Goal: Task Accomplishment & Management: Use online tool/utility

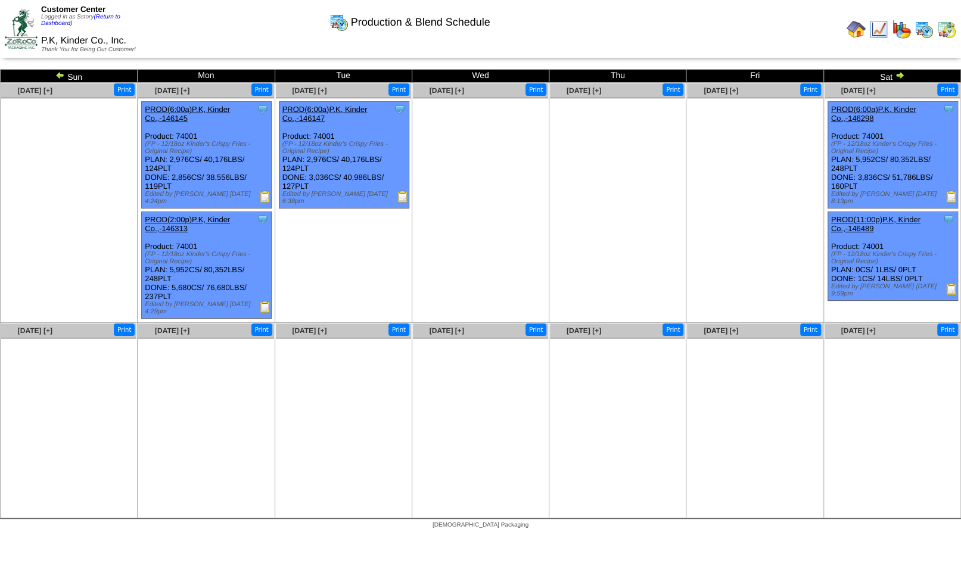
click at [876, 29] on img at bounding box center [878, 29] width 19 height 19
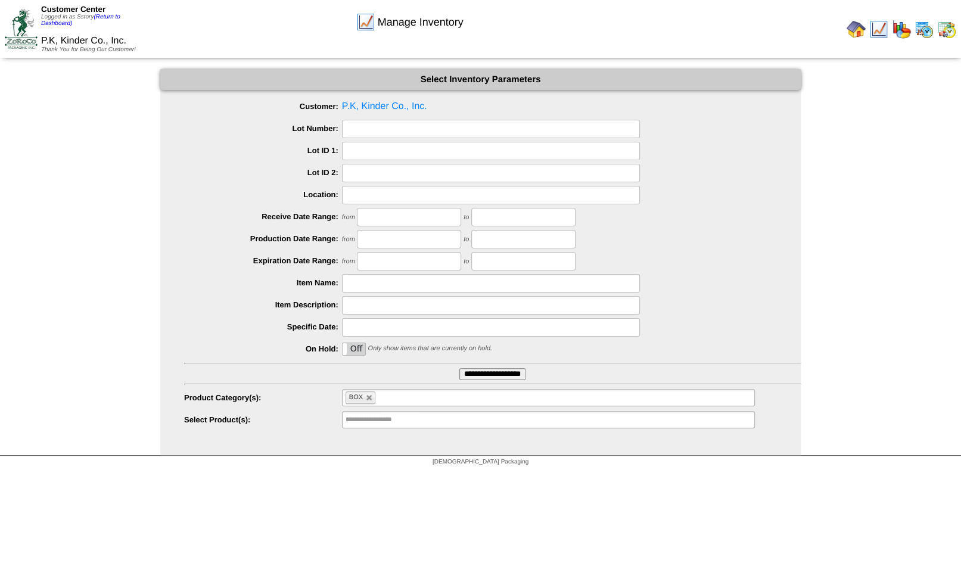
click at [369, 394] on li "BOX" at bounding box center [360, 397] width 30 height 13
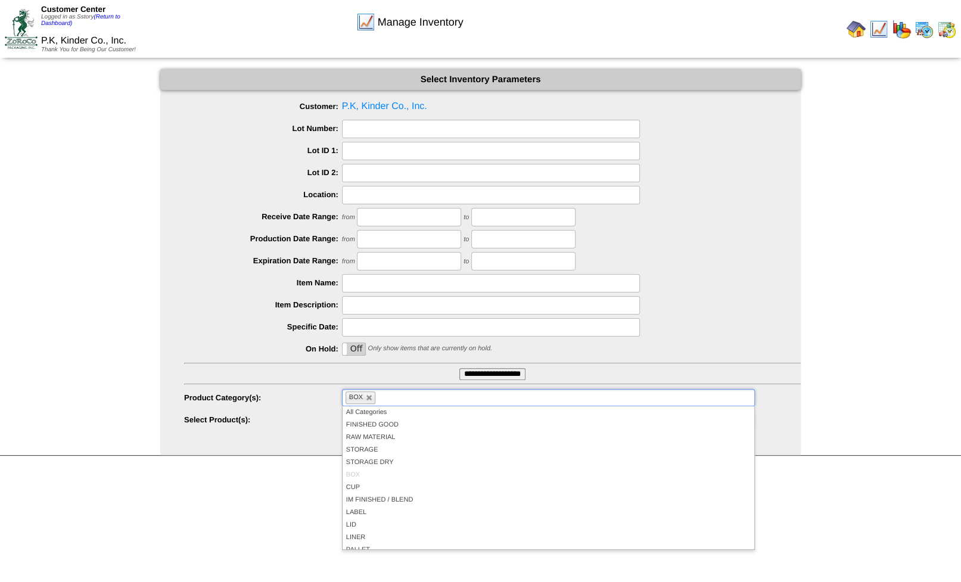
click at [777, 314] on div at bounding box center [492, 305] width 616 height 18
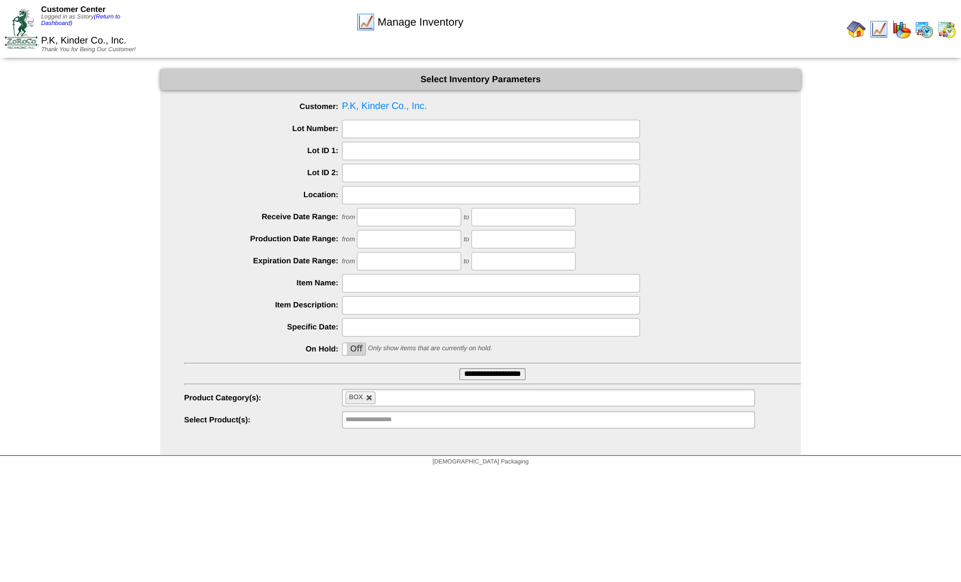
click at [370, 398] on link at bounding box center [369, 397] width 7 height 7
type input "**********"
click at [494, 376] on input "**********" at bounding box center [492, 374] width 66 height 12
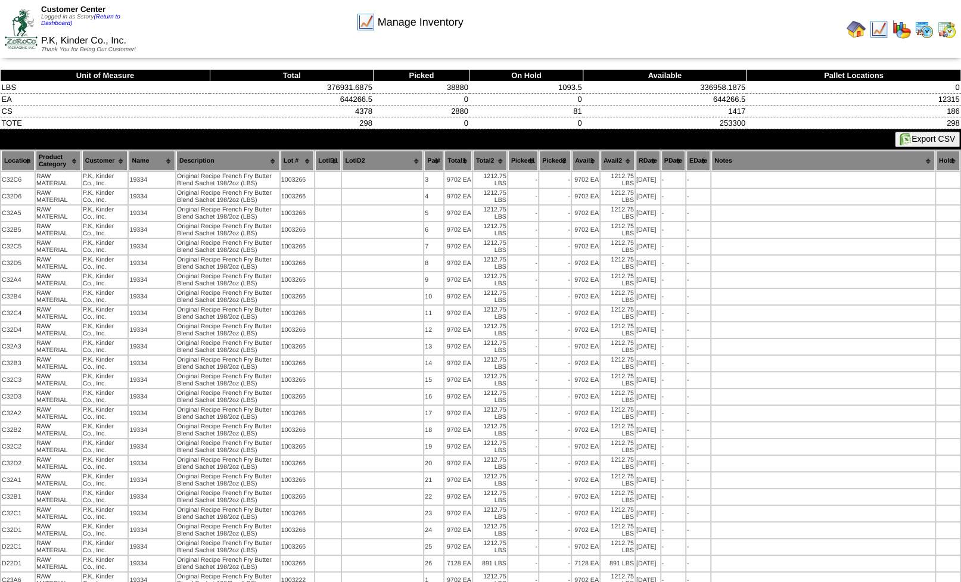
click at [924, 136] on button "Export CSV" at bounding box center [926, 139] width 65 height 15
click at [924, 31] on img at bounding box center [923, 29] width 19 height 19
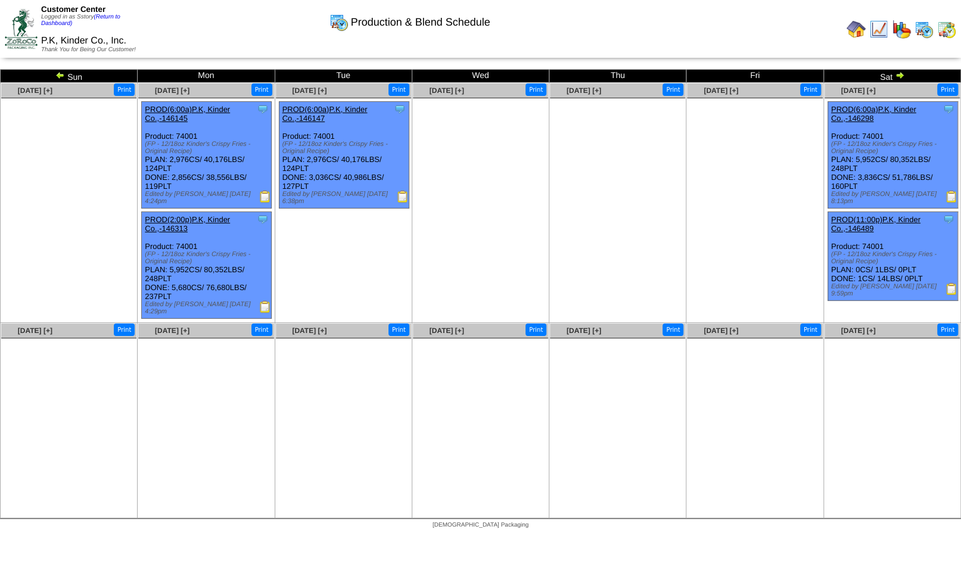
click at [947, 28] on img at bounding box center [946, 29] width 19 height 19
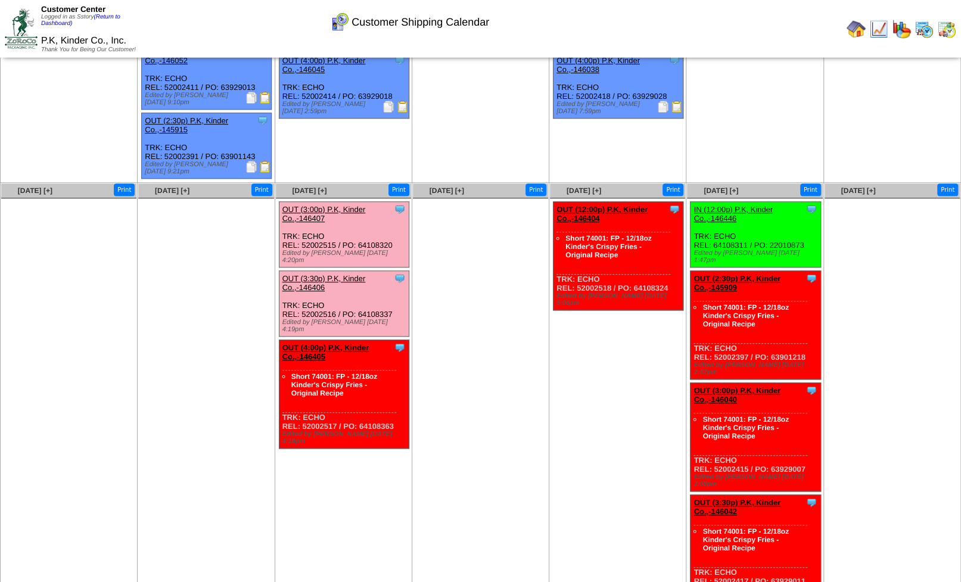
scroll to position [408, 0]
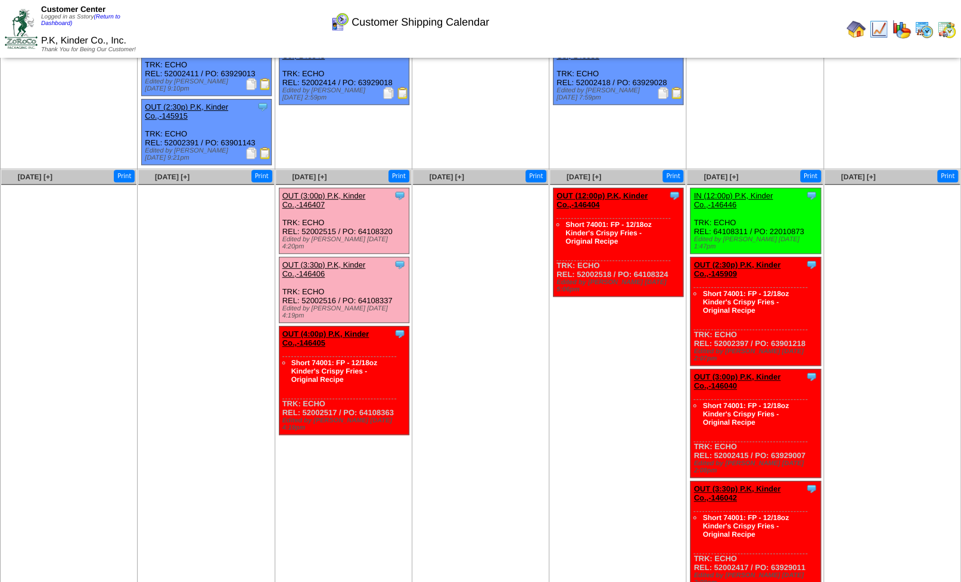
click at [880, 35] on img at bounding box center [878, 29] width 19 height 19
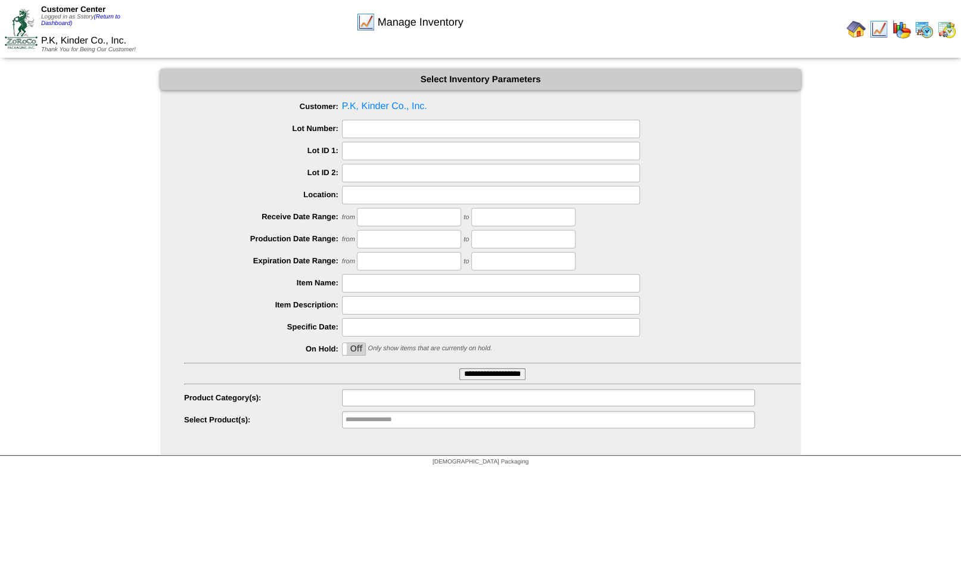
click at [357, 397] on input "text" at bounding box center [383, 397] width 76 height 15
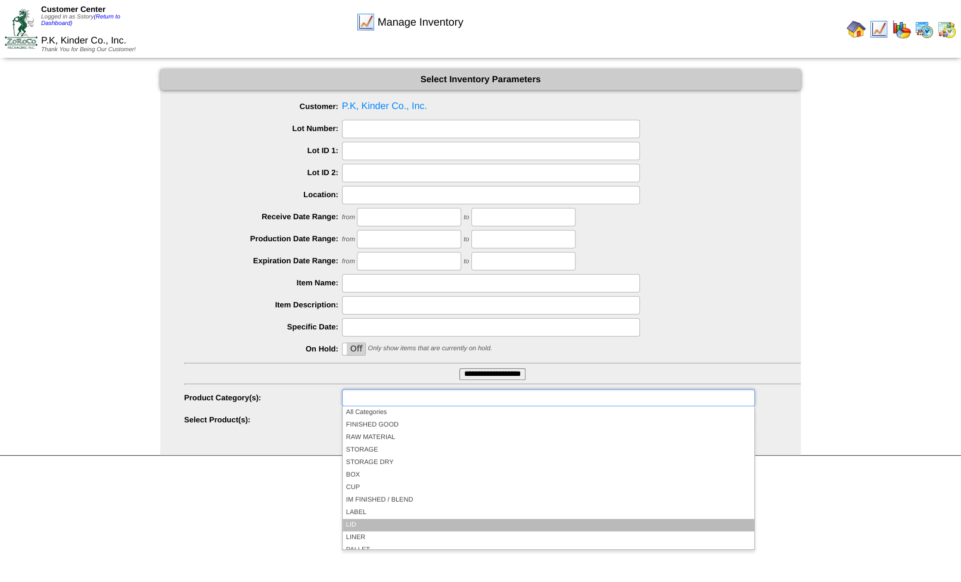
scroll to position [70, 0]
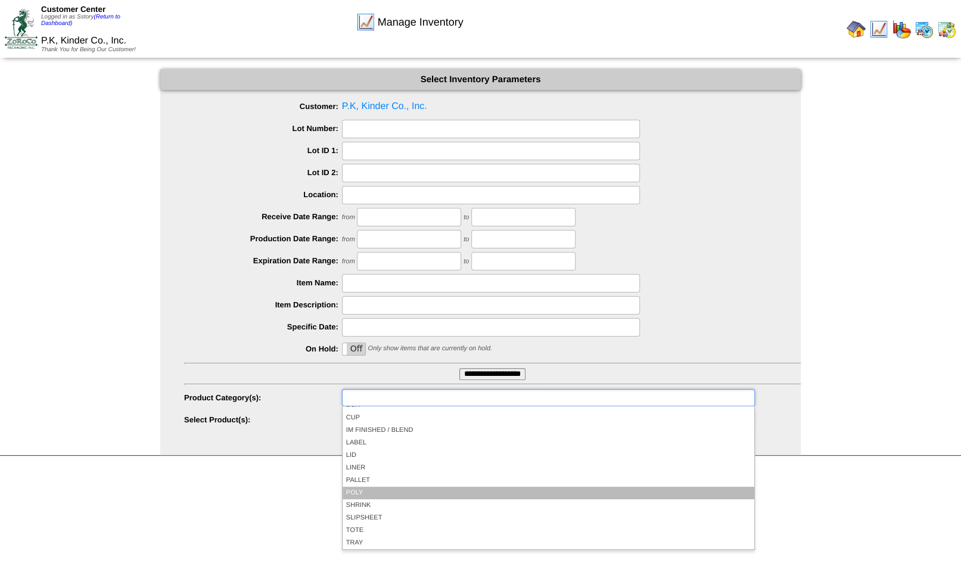
click at [362, 491] on li "POLY" at bounding box center [548, 493] width 412 height 13
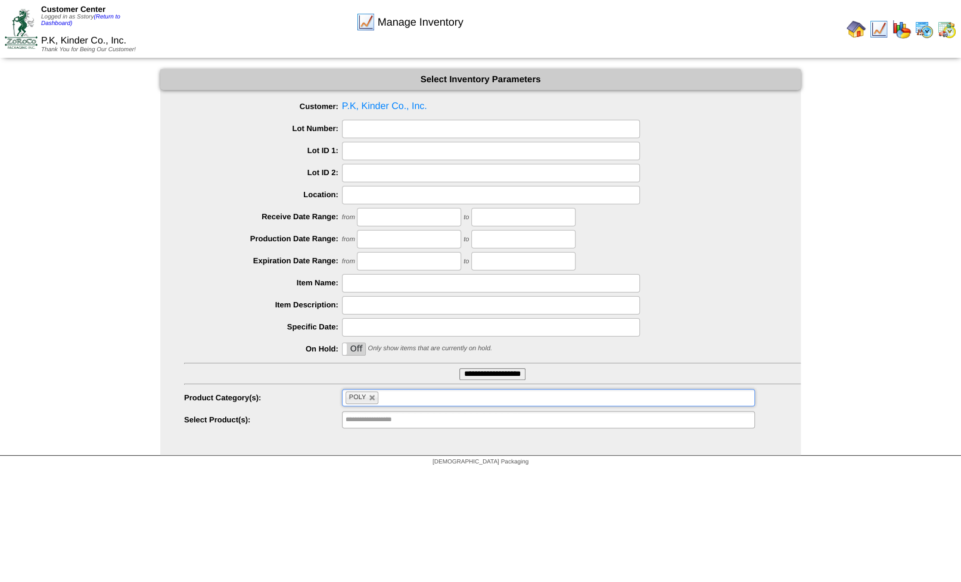
click at [477, 374] on input "**********" at bounding box center [492, 374] width 66 height 12
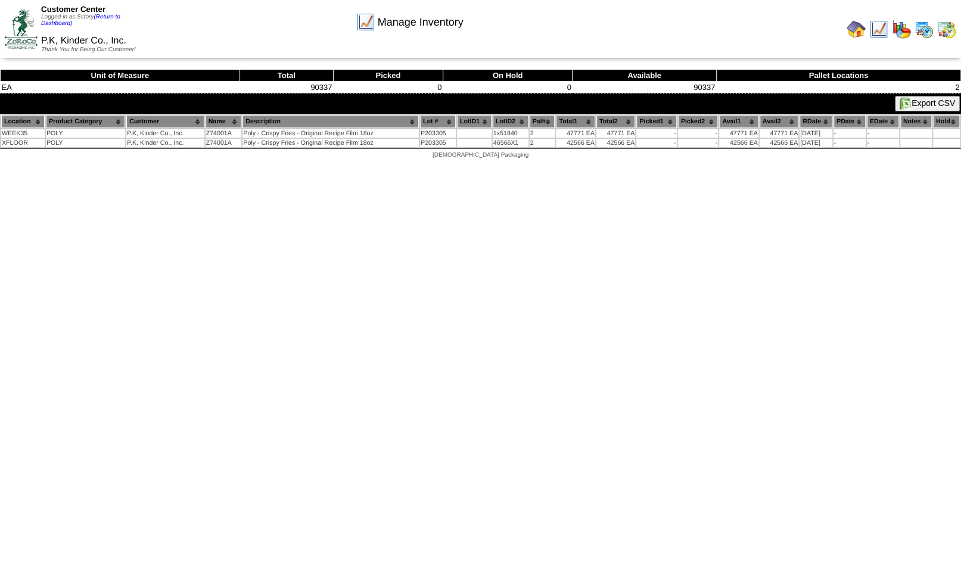
click at [947, 25] on img at bounding box center [946, 29] width 19 height 19
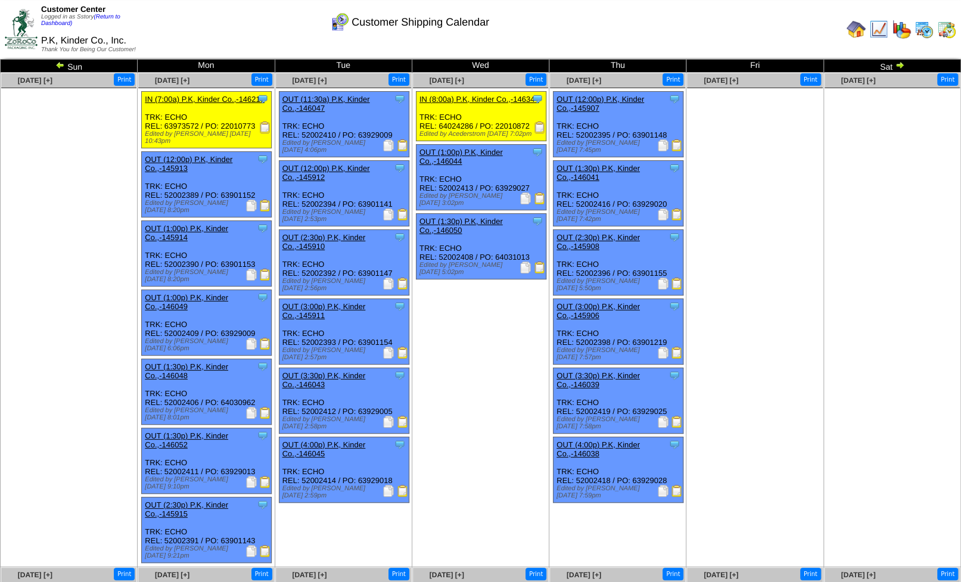
scroll to position [408, 0]
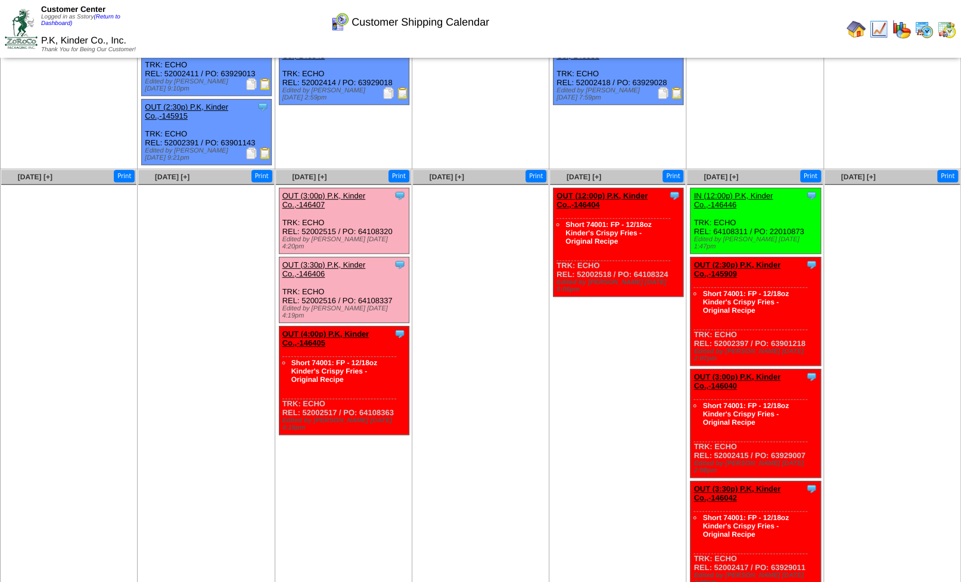
click at [0, 0] on b "1440 CS: 74001" at bounding box center [0, 0] width 0 height 0
click at [297, 329] on link "OUT (4:00p) P.K, Kinder Co.,-146405" at bounding box center [325, 338] width 87 height 18
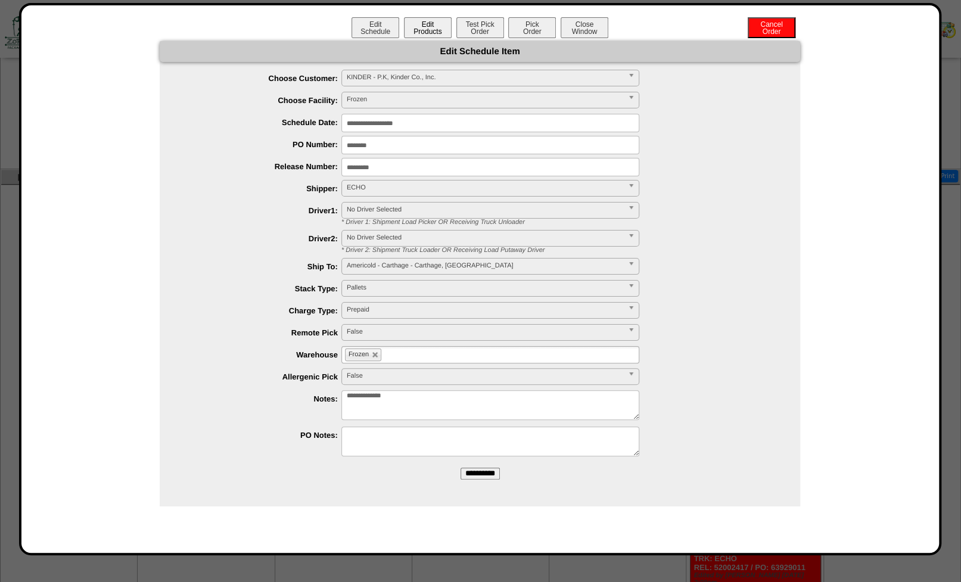
click at [433, 26] on button "Edit Products" at bounding box center [428, 27] width 48 height 21
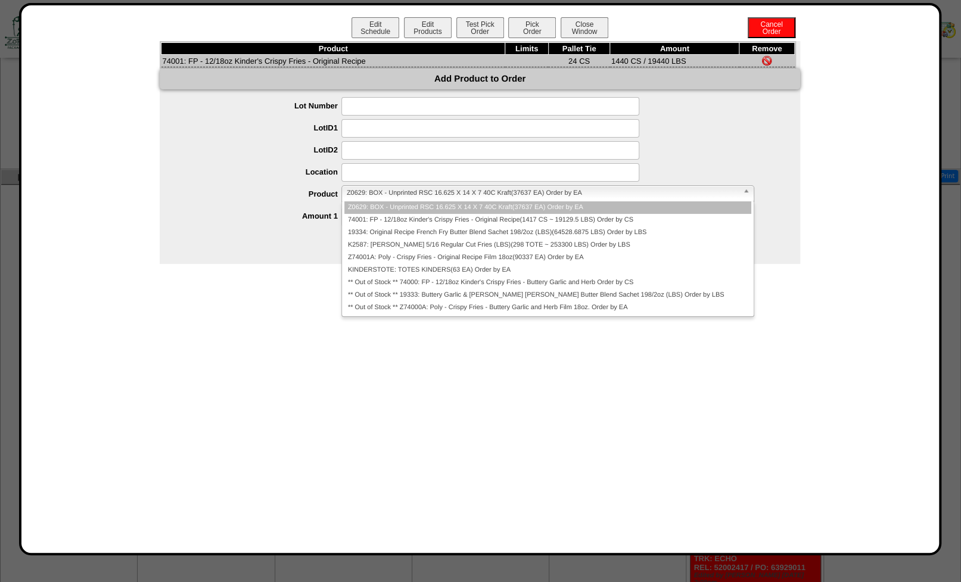
click at [378, 198] on span "Z0629: BOX - Unprinted RSC 16.625 X 14 X 7 40C Kraft(37637 EA) Order by EA" at bounding box center [542, 193] width 391 height 14
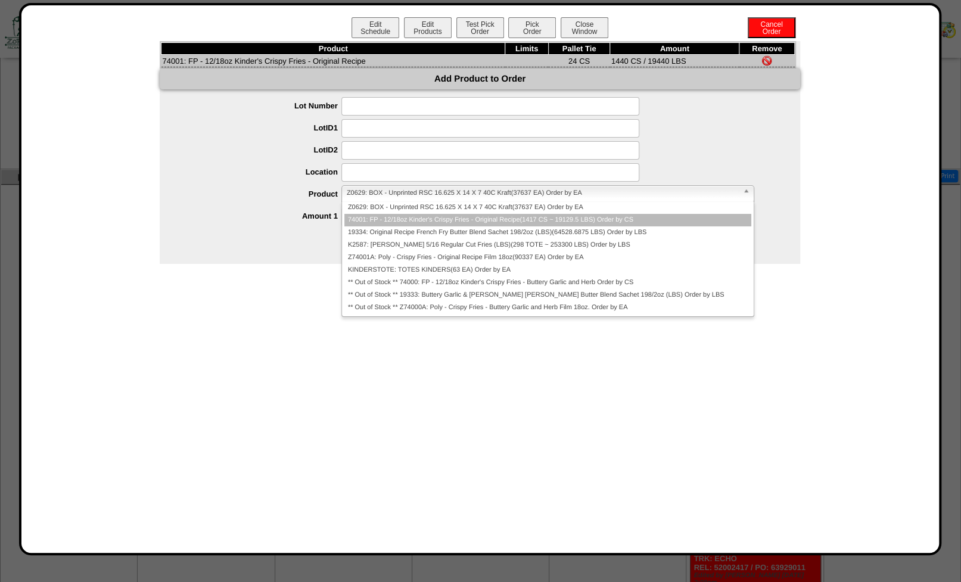
click at [383, 224] on li "74001: FP - 12/18oz Kinder's Crispy Fries - Original Recipe(1417 CS ~ 19129.5 L…" at bounding box center [547, 220] width 407 height 13
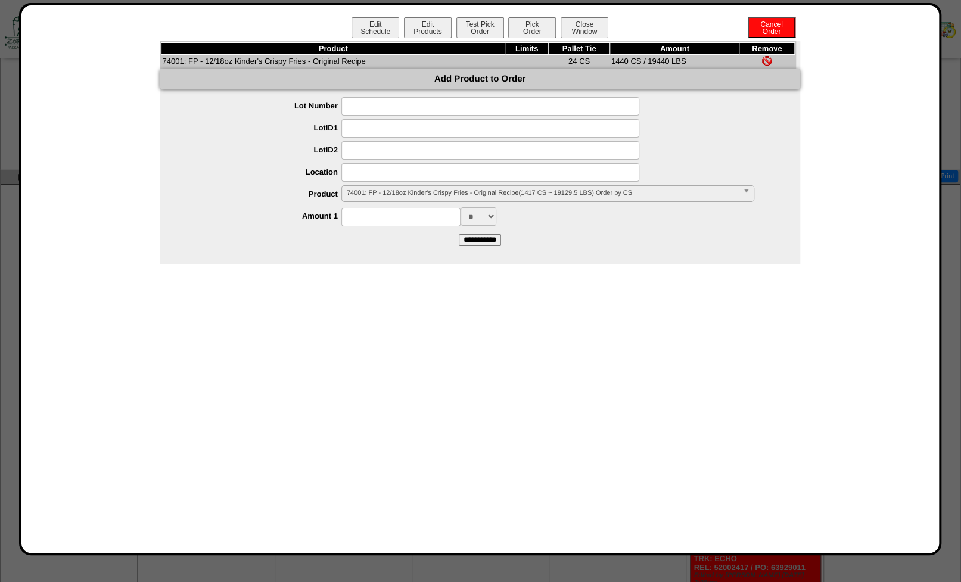
click at [379, 221] on input at bounding box center [400, 217] width 119 height 18
type input "****"
click at [465, 246] on input "**********" at bounding box center [480, 240] width 42 height 12
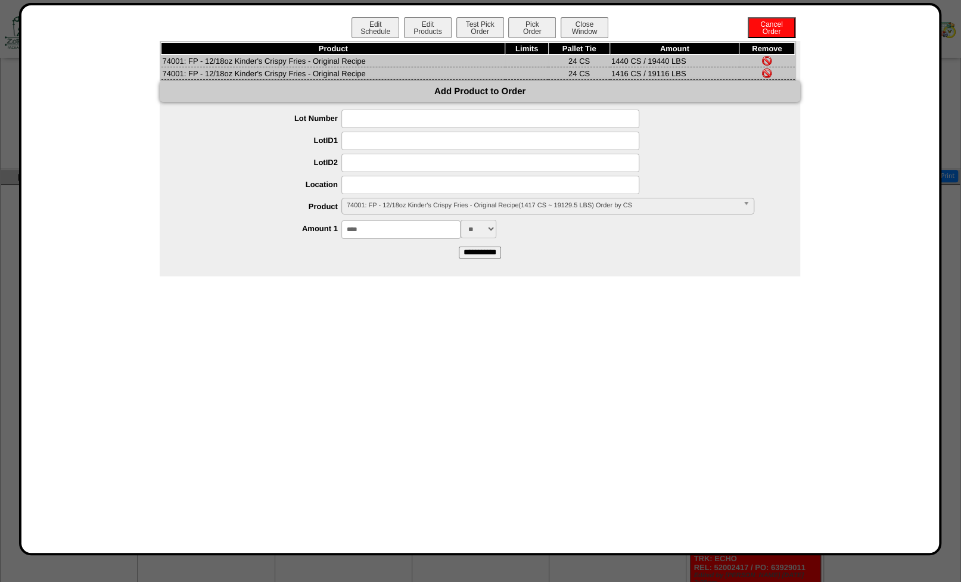
click at [765, 61] on img at bounding box center [767, 61] width 10 height 10
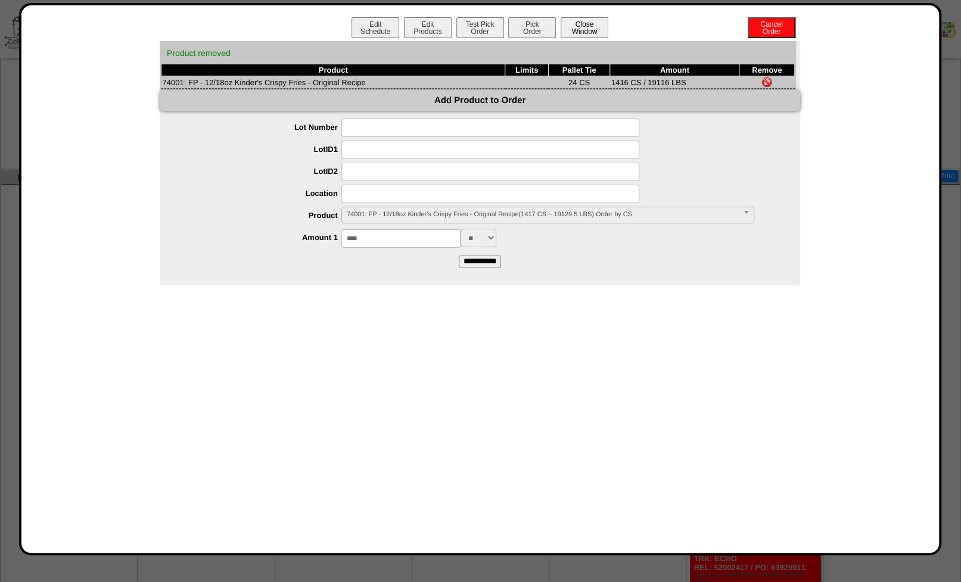
click at [596, 29] on button "Close Window" at bounding box center [584, 27] width 48 height 21
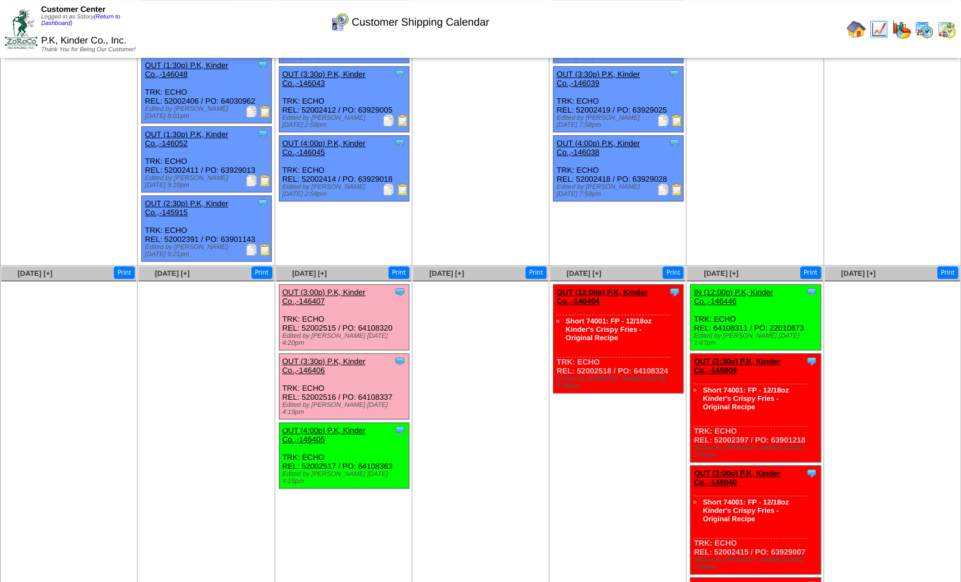
scroll to position [408, 0]
